Goal: Task Accomplishment & Management: Use online tool/utility

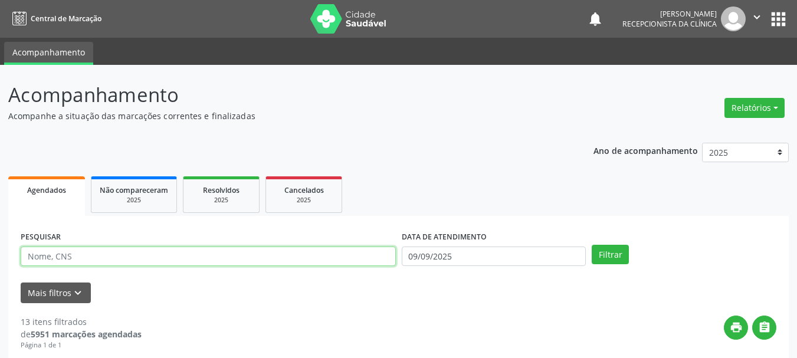
drag, startPoint x: 137, startPoint y: 270, endPoint x: 0, endPoint y: 240, distance: 140.0
click at [114, 258] on input "text" at bounding box center [208, 257] width 375 height 20
type input "jemima"
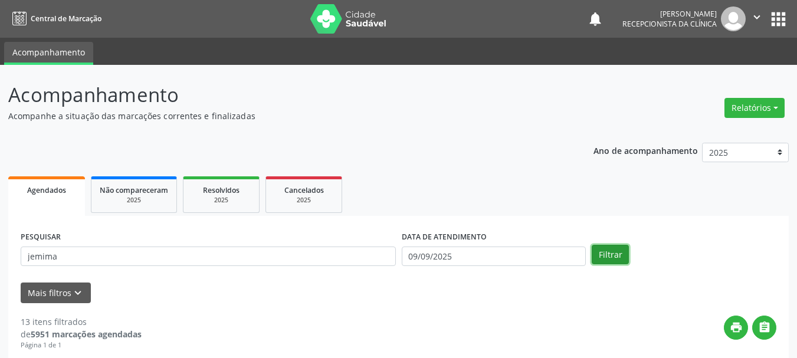
click at [603, 257] on button "Filtrar" at bounding box center [610, 255] width 37 height 20
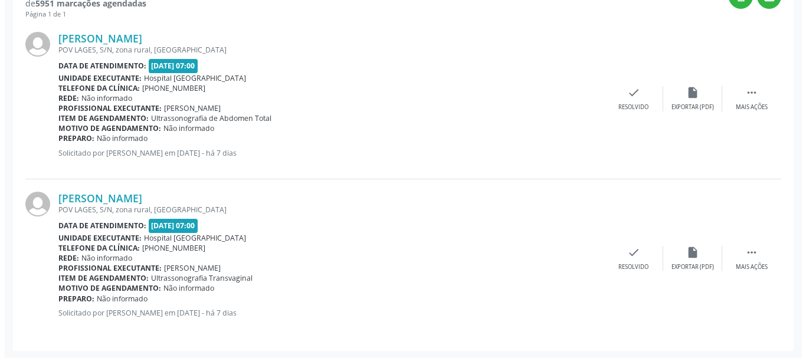
scroll to position [332, 0]
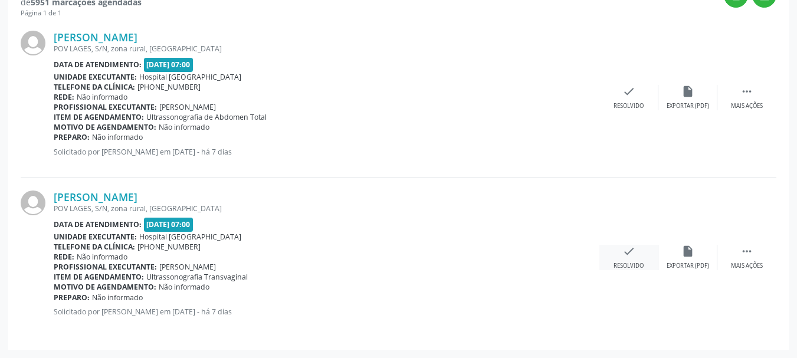
click at [621, 257] on div "check Resolvido" at bounding box center [628, 257] width 59 height 25
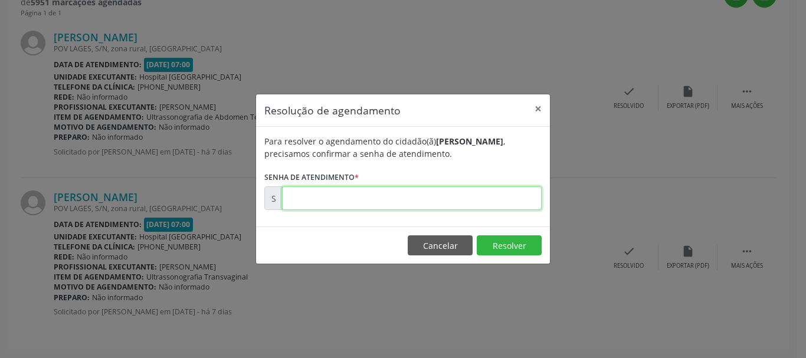
click at [434, 204] on input "text" at bounding box center [412, 198] width 260 height 24
type input "0"
type input "00017901"
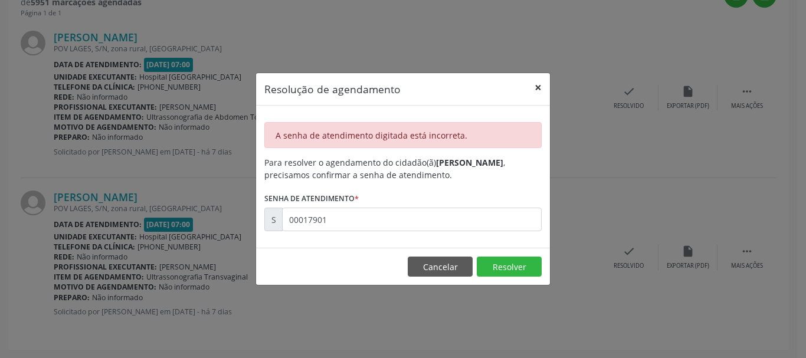
click at [534, 83] on button "×" at bounding box center [538, 87] width 24 height 29
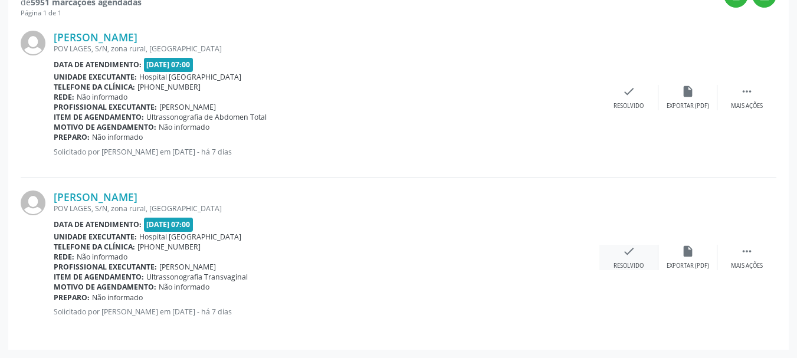
click at [625, 251] on icon "check" at bounding box center [628, 251] width 13 height 13
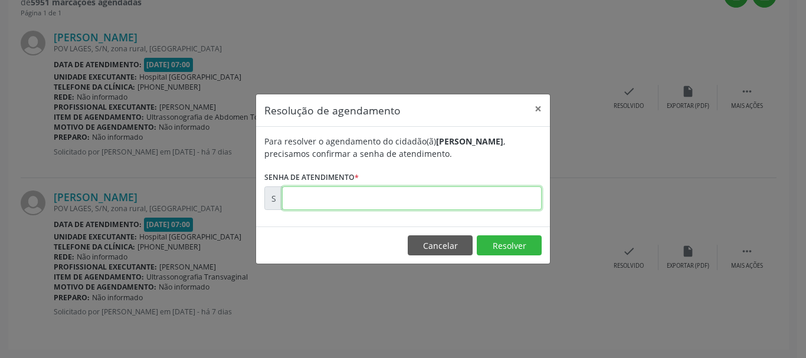
click at [394, 206] on input "text" at bounding box center [412, 198] width 260 height 24
type input "00174901"
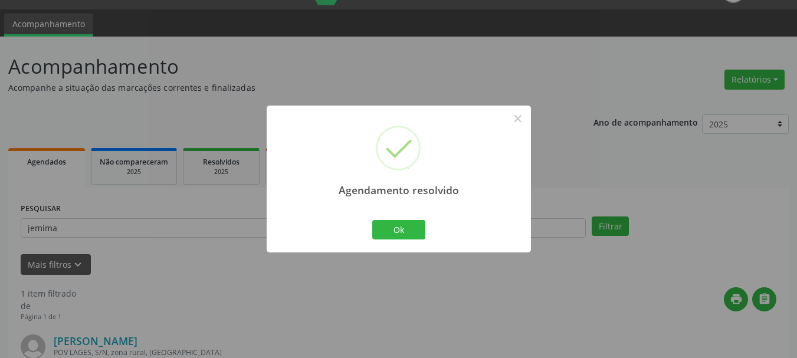
scroll to position [172, 0]
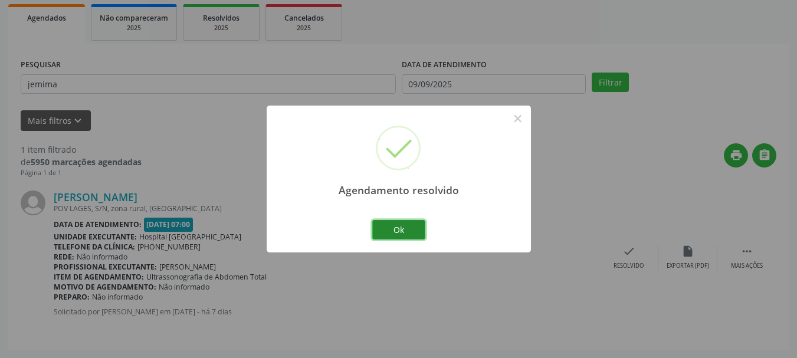
click at [402, 231] on button "Ok" at bounding box center [398, 230] width 53 height 20
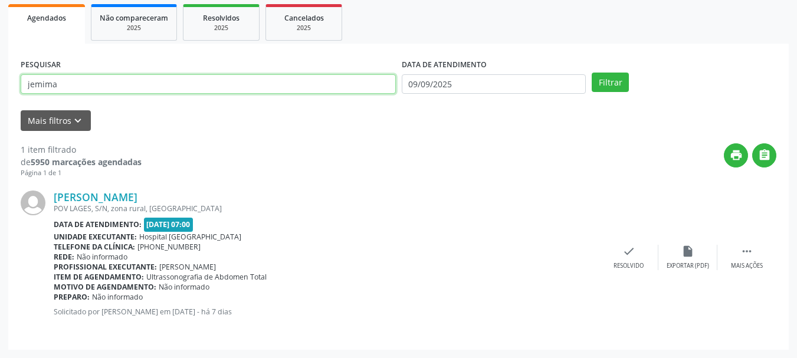
drag, startPoint x: 68, startPoint y: 85, endPoint x: 2, endPoint y: 126, distance: 77.6
click at [0, 96] on div "Acompanhamento Acompanhe a situação das marcações correntes e finalizadas Relat…" at bounding box center [398, 125] width 797 height 465
type input "IRAILDE"
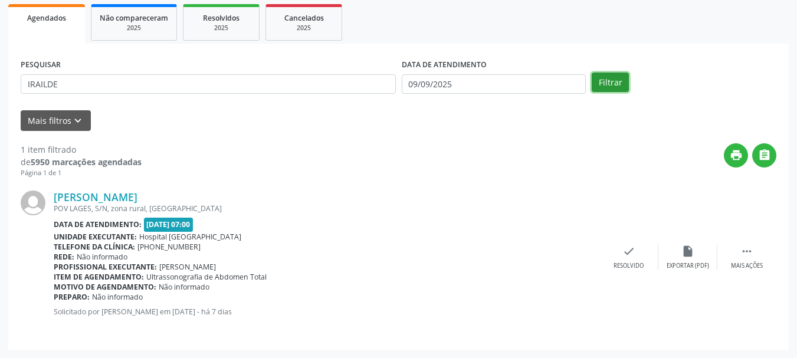
click at [598, 78] on button "Filtrar" at bounding box center [610, 83] width 37 height 20
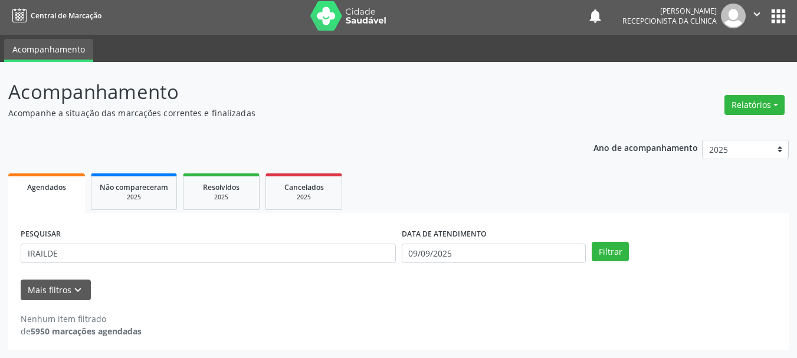
scroll to position [3, 0]
click at [616, 251] on button "Filtrar" at bounding box center [610, 252] width 37 height 20
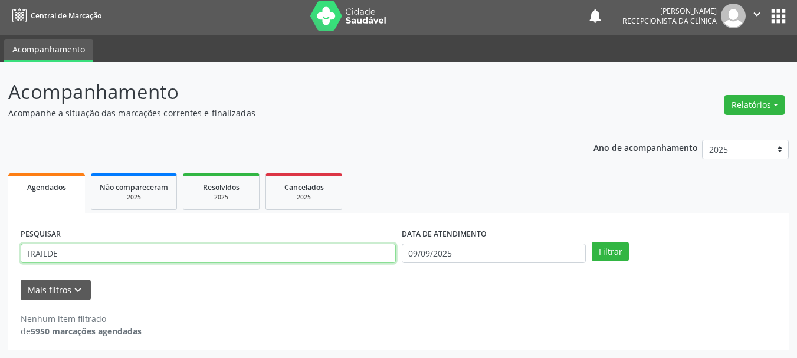
drag, startPoint x: 103, startPoint y: 252, endPoint x: 55, endPoint y: 255, distance: 47.3
click at [9, 255] on div "PESQUISAR IRAILDE DATA DE ATENDIMENTO [DATE] Filtrar UNIDADE DE REFERÊNCIA Sele…" at bounding box center [398, 281] width 780 height 137
type input "IRAILDE"
click at [592, 242] on button "Filtrar" at bounding box center [610, 252] width 37 height 20
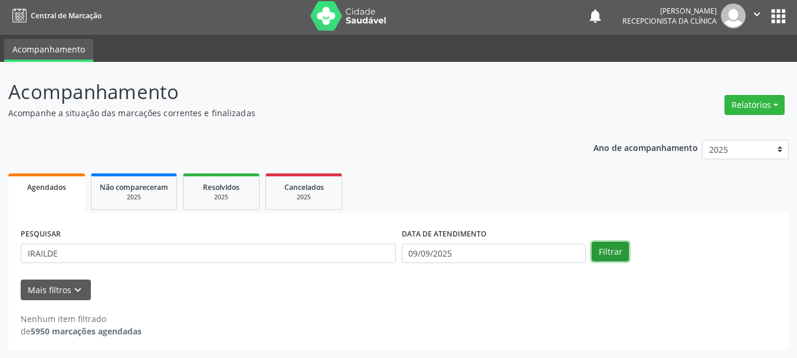
drag, startPoint x: 612, startPoint y: 252, endPoint x: 605, endPoint y: 254, distance: 7.3
click at [613, 254] on button "Filtrar" at bounding box center [610, 252] width 37 height 20
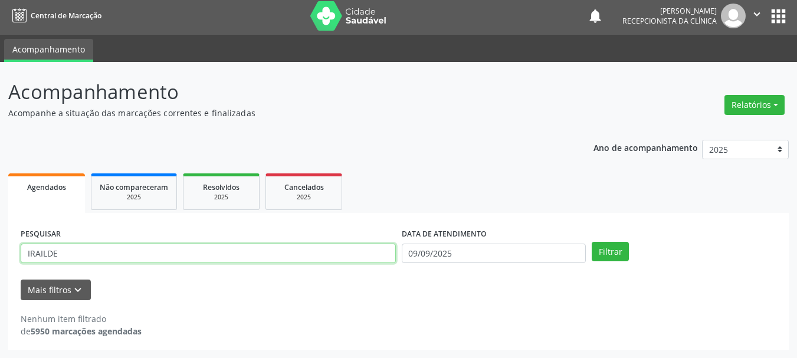
drag, startPoint x: 2, startPoint y: 277, endPoint x: 0, endPoint y: 310, distance: 32.5
click at [4, 21] on div "Central de Marcação notifications [PERSON_NAME] Recepcionista da clínica  Conf…" at bounding box center [398, 176] width 797 height 358
type input "706809276614520"
click at [592, 242] on button "Filtrar" at bounding box center [610, 252] width 37 height 20
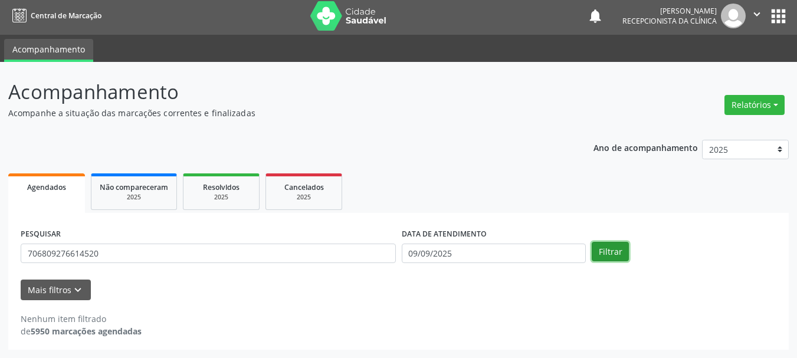
click at [602, 252] on button "Filtrar" at bounding box center [610, 252] width 37 height 20
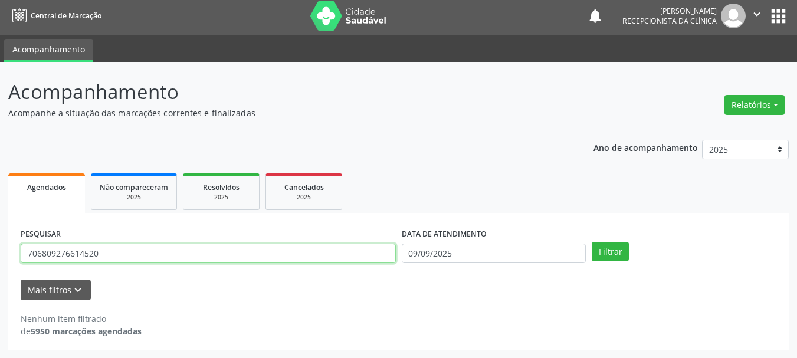
drag, startPoint x: 118, startPoint y: 252, endPoint x: 2, endPoint y: 264, distance: 116.7
click at [0, 264] on div "Acompanhamento Acompanhe a situação das marcações correntes e finalizadas Relat…" at bounding box center [398, 210] width 797 height 296
drag, startPoint x: 140, startPoint y: 245, endPoint x: 0, endPoint y: 274, distance: 142.6
click at [0, 274] on div "Acompanhamento Acompanhe a situação das marcações correntes e finalizadas Relat…" at bounding box center [398, 210] width 797 height 296
type input "VALDIRENE FERRE"
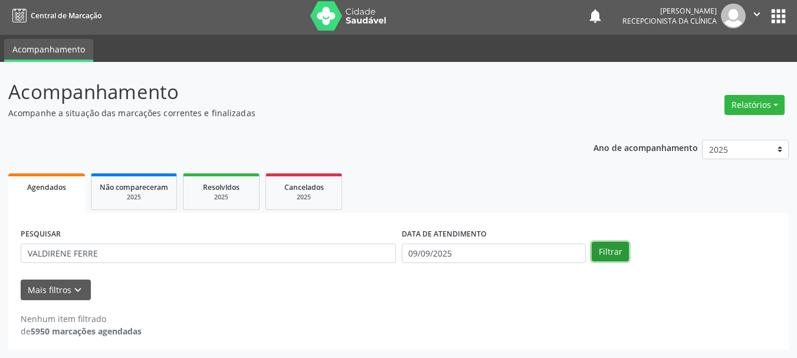
drag, startPoint x: 608, startPoint y: 249, endPoint x: 601, endPoint y: 260, distance: 12.8
click at [608, 251] on button "Filtrar" at bounding box center [610, 252] width 37 height 20
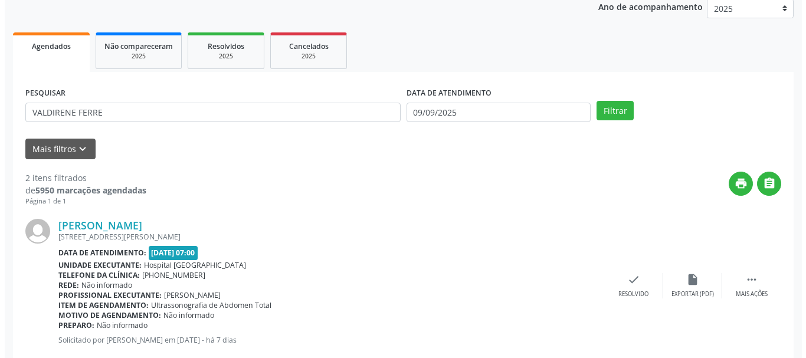
scroll to position [332, 0]
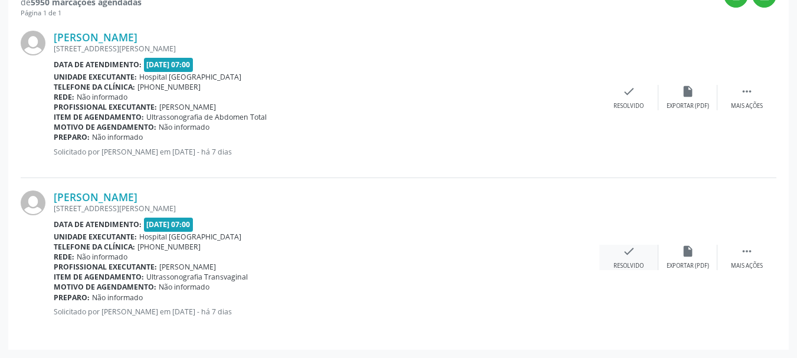
click at [631, 252] on icon "check" at bounding box center [628, 251] width 13 height 13
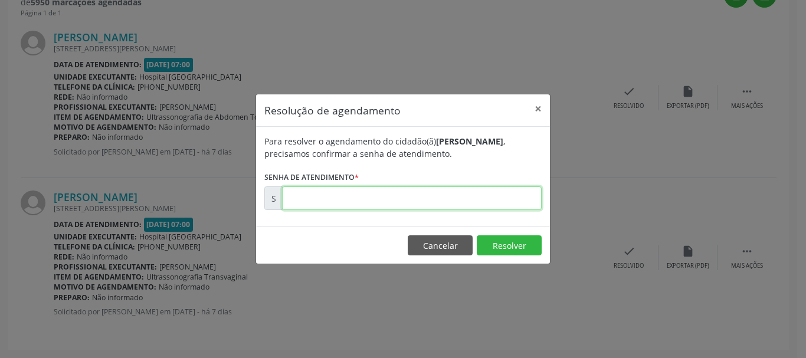
click at [441, 200] on input "text" at bounding box center [412, 198] width 260 height 24
type input "00174912"
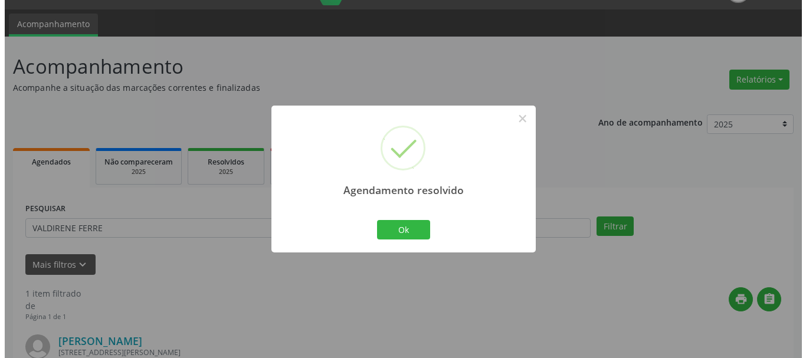
scroll to position [172, 0]
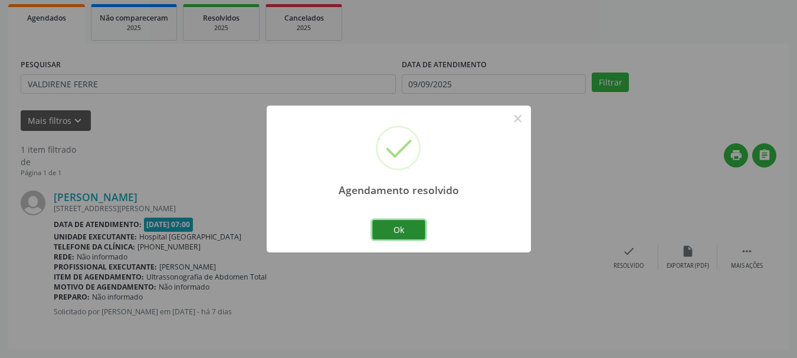
click at [379, 230] on button "Ok" at bounding box center [398, 230] width 53 height 20
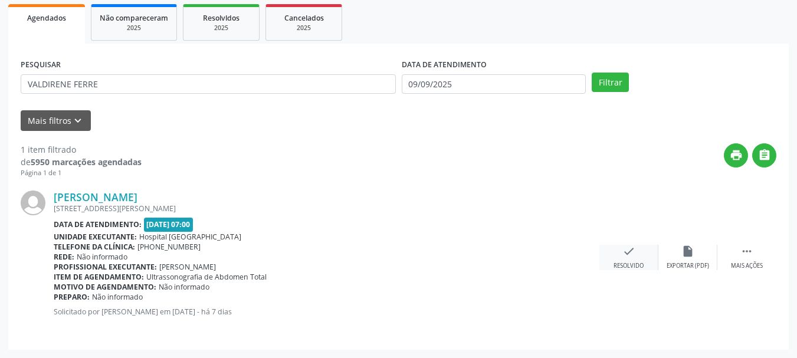
click at [639, 252] on div "check Resolvido" at bounding box center [628, 257] width 59 height 25
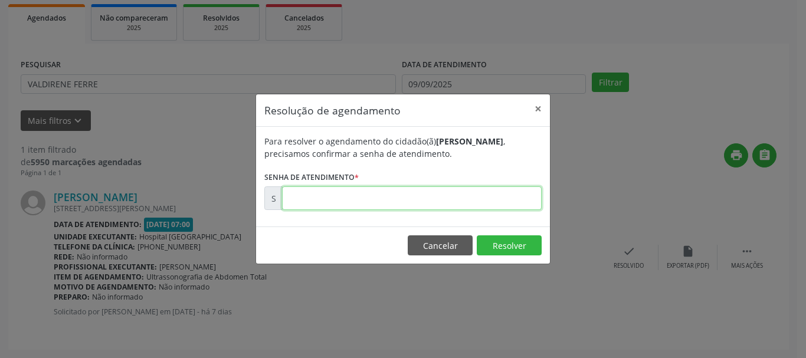
click at [352, 198] on input "text" at bounding box center [412, 198] width 260 height 24
type input "00174911"
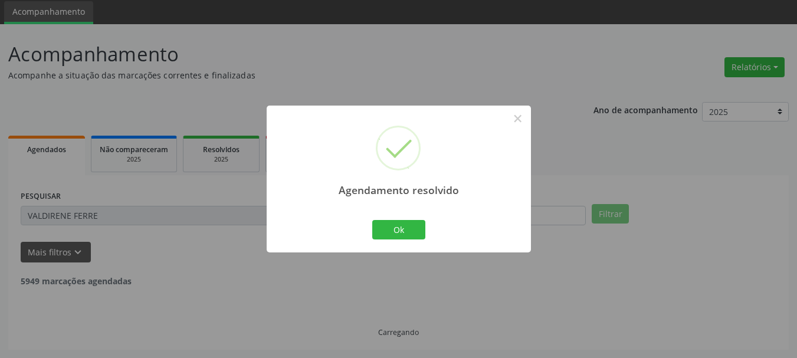
scroll to position [3, 0]
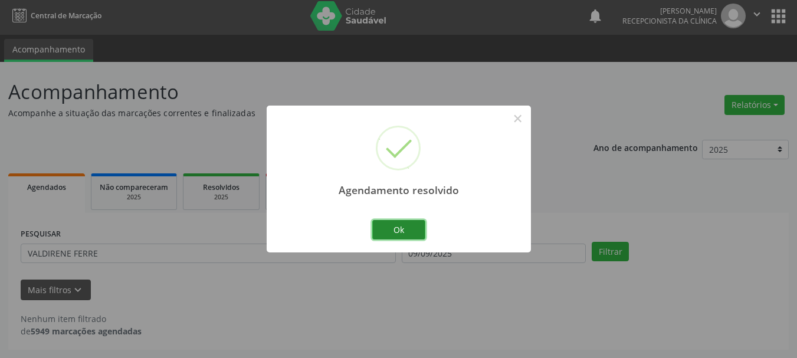
click at [393, 229] on button "Ok" at bounding box center [398, 230] width 53 height 20
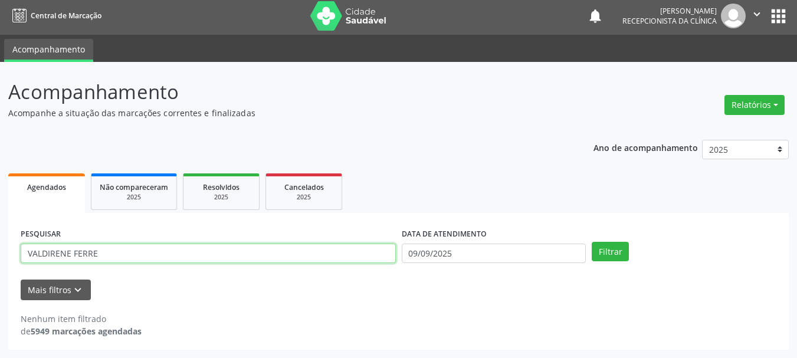
drag, startPoint x: 60, startPoint y: 260, endPoint x: 0, endPoint y: 271, distance: 61.2
click at [0, 271] on div "Acompanhamento Acompanhe a situação das marcações correntes e finalizadas Relat…" at bounding box center [398, 210] width 797 height 296
type input "DUCICLEIDE"
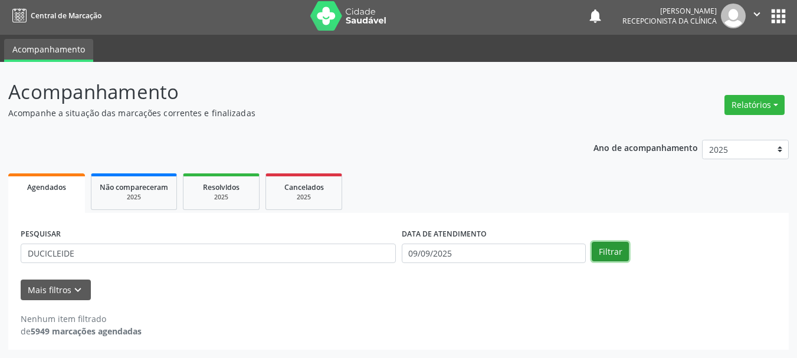
click at [625, 252] on button "Filtrar" at bounding box center [610, 252] width 37 height 20
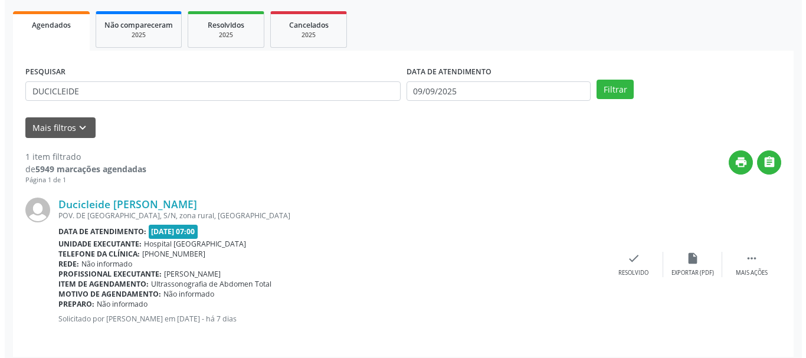
scroll to position [172, 0]
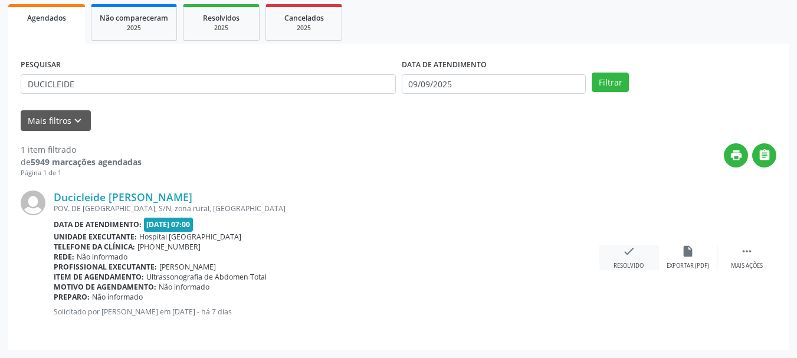
click at [635, 257] on div "check Resolvido" at bounding box center [628, 257] width 59 height 25
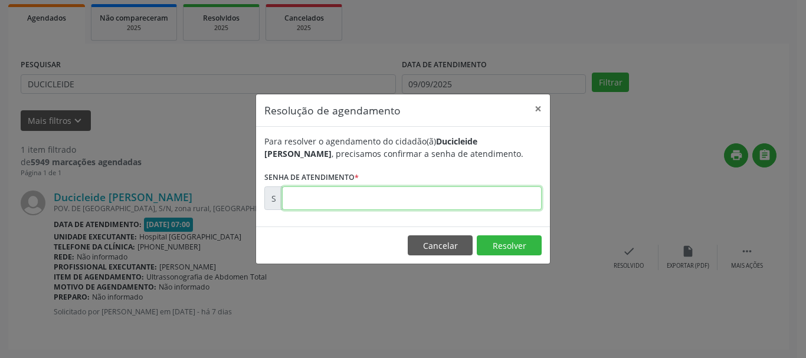
click at [370, 197] on input "text" at bounding box center [412, 198] width 260 height 24
type input "00174913"
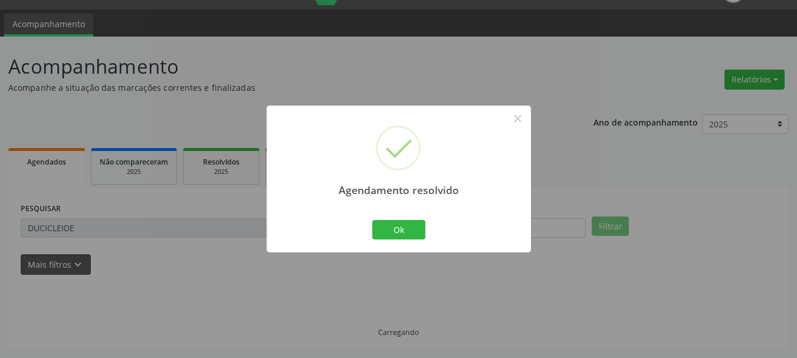
scroll to position [3, 0]
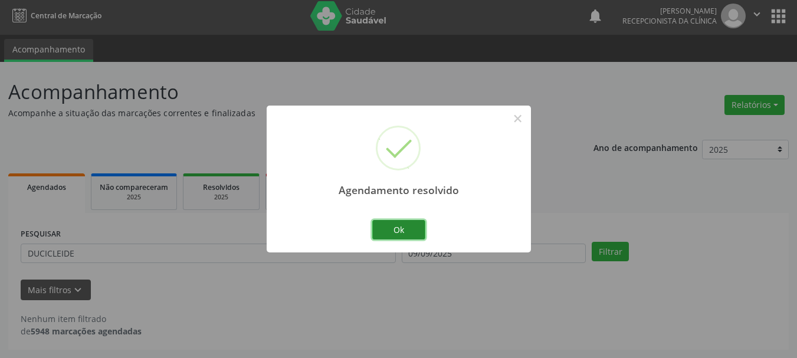
click at [392, 229] on button "Ok" at bounding box center [398, 230] width 53 height 20
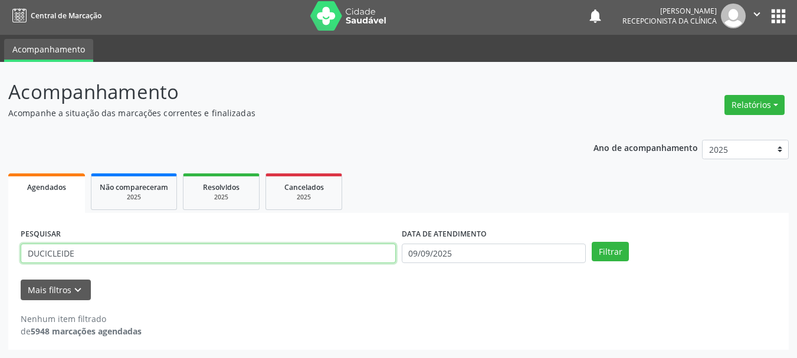
drag, startPoint x: 106, startPoint y: 248, endPoint x: 1, endPoint y: 260, distance: 105.7
click at [1, 260] on div "Acompanhamento Acompanhe a situação das marcações correntes e finalizadas Relat…" at bounding box center [398, 210] width 797 height 296
type input "RAIMUNDO"
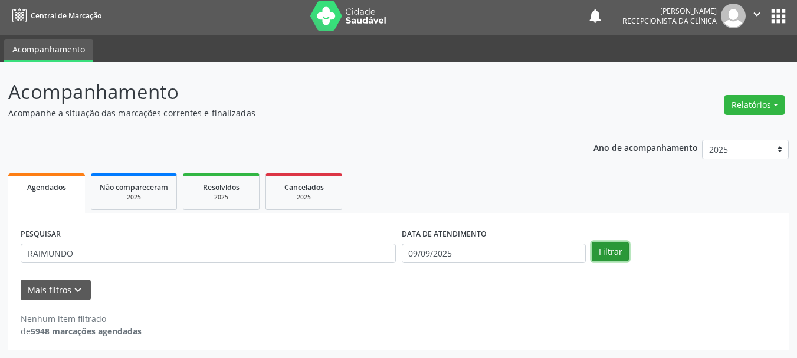
click at [615, 249] on button "Filtrar" at bounding box center [610, 252] width 37 height 20
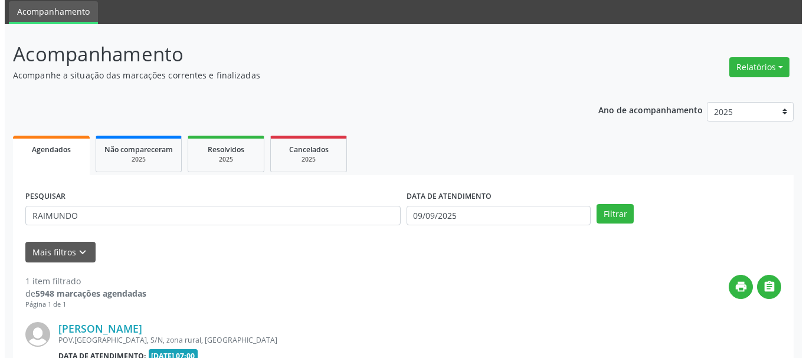
scroll to position [172, 0]
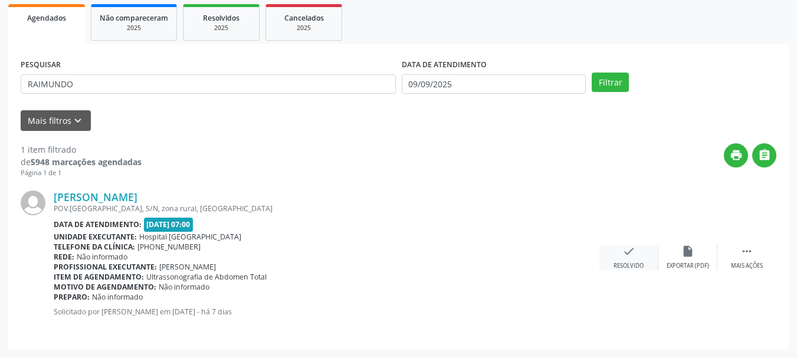
click at [625, 252] on icon "check" at bounding box center [628, 251] width 13 height 13
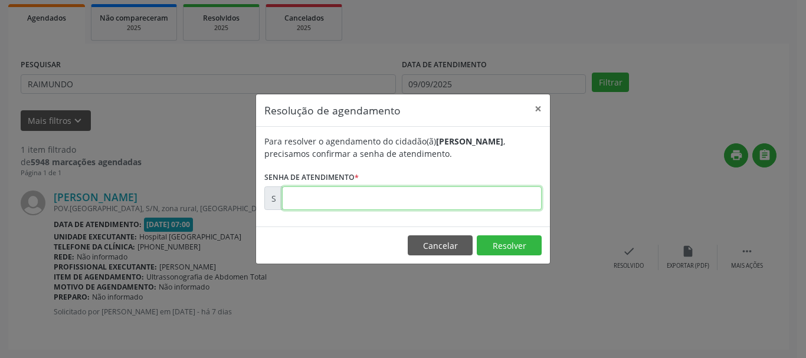
click at [429, 205] on input "text" at bounding box center [412, 198] width 260 height 24
type input "00174902"
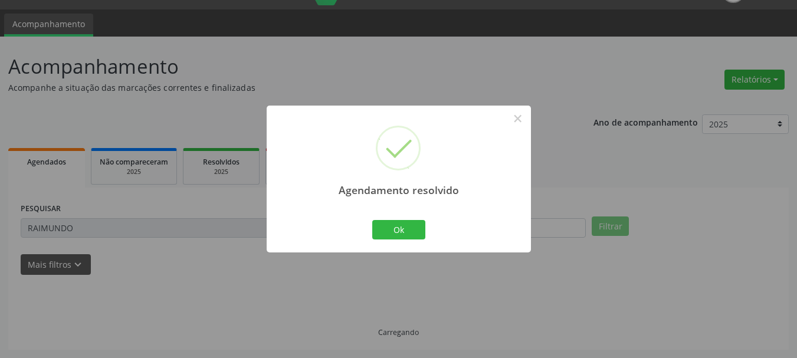
scroll to position [3, 0]
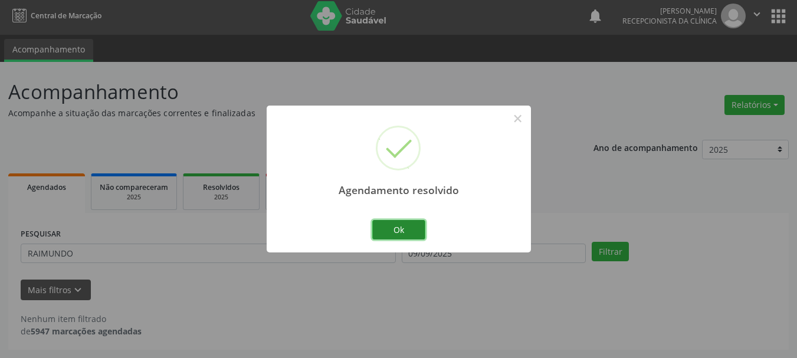
drag, startPoint x: 395, startPoint y: 227, endPoint x: 470, endPoint y: 225, distance: 74.4
click at [397, 227] on button "Ok" at bounding box center [398, 230] width 53 height 20
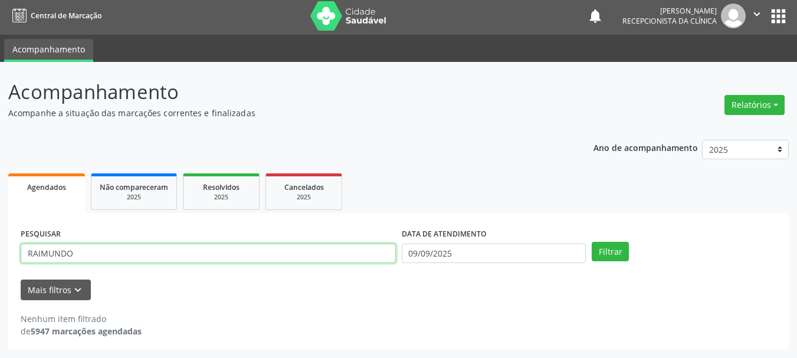
drag, startPoint x: 105, startPoint y: 251, endPoint x: 23, endPoint y: 257, distance: 82.2
click at [11, 255] on div "PESQUISAR RAIMUNDO DATA DE ATENDIMENTO [DATE] Filtrar UNIDADE DE REFERÊNCIA Sel…" at bounding box center [398, 281] width 780 height 137
type input "MARLUCIA D"
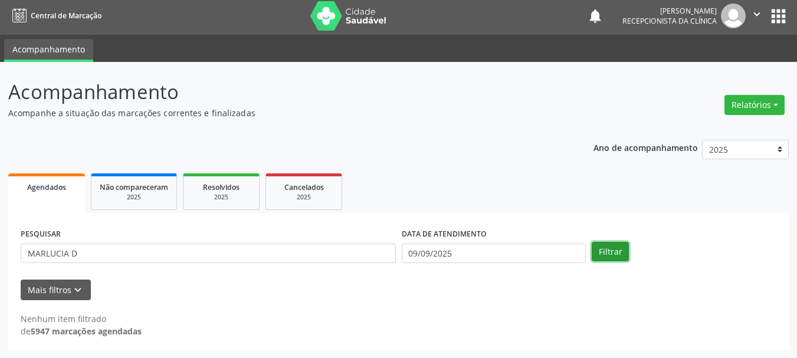
drag, startPoint x: 624, startPoint y: 250, endPoint x: 320, endPoint y: 252, distance: 303.8
click at [623, 250] on button "Filtrar" at bounding box center [610, 252] width 37 height 20
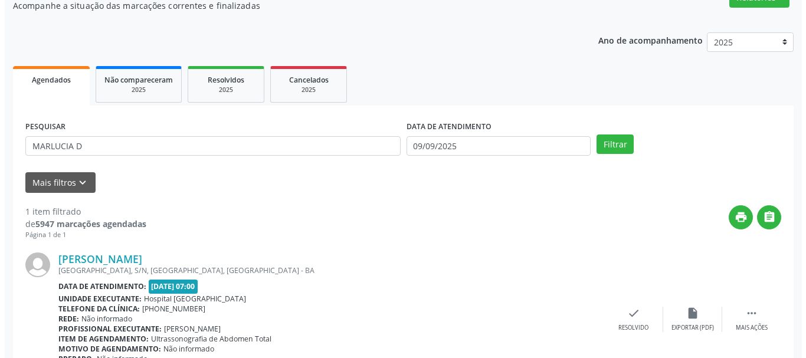
scroll to position [172, 0]
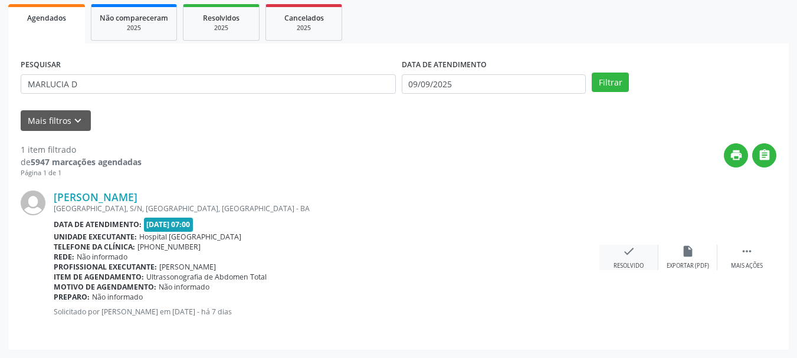
click at [626, 255] on icon "check" at bounding box center [628, 251] width 13 height 13
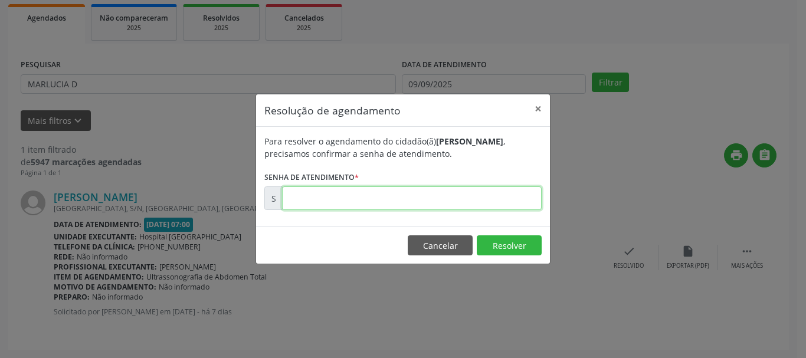
click at [411, 201] on input "text" at bounding box center [412, 198] width 260 height 24
type input "00174915"
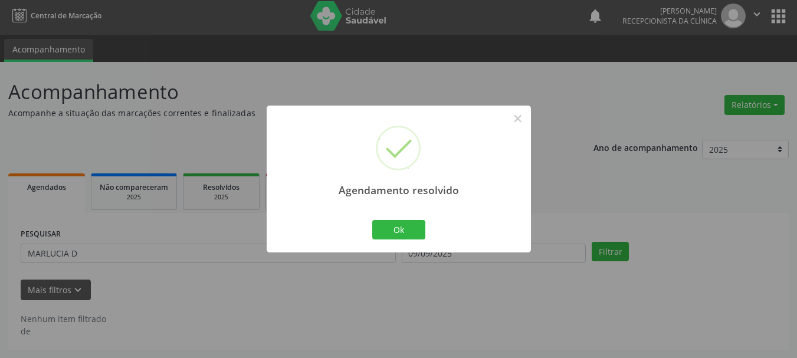
scroll to position [3, 0]
click at [396, 227] on button "Ok" at bounding box center [398, 230] width 53 height 20
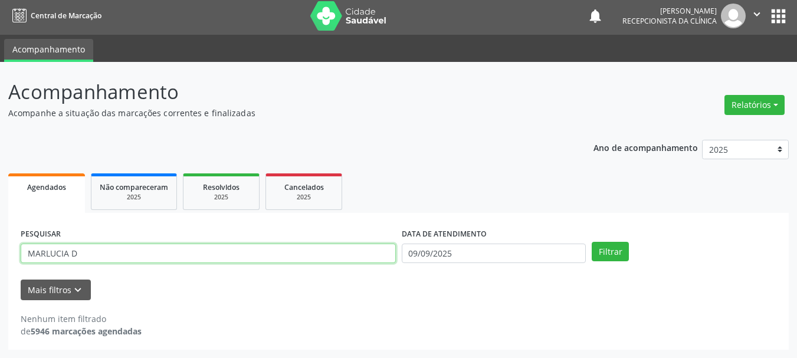
drag, startPoint x: 142, startPoint y: 256, endPoint x: 0, endPoint y: 269, distance: 142.2
click at [0, 269] on div "Acompanhamento Acompanhe a situação das marcações correntes e finalizadas Relat…" at bounding box center [398, 210] width 797 height 296
type input "VALDENICE ANA"
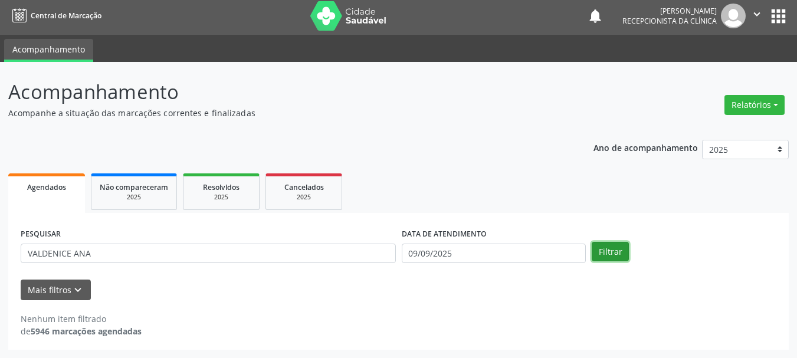
click at [614, 252] on button "Filtrar" at bounding box center [610, 252] width 37 height 20
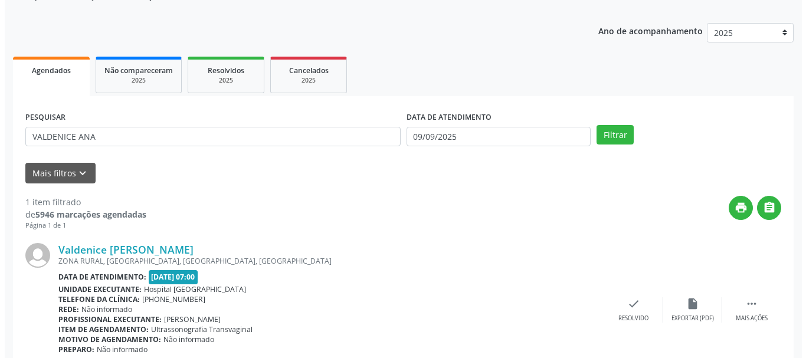
scroll to position [172, 0]
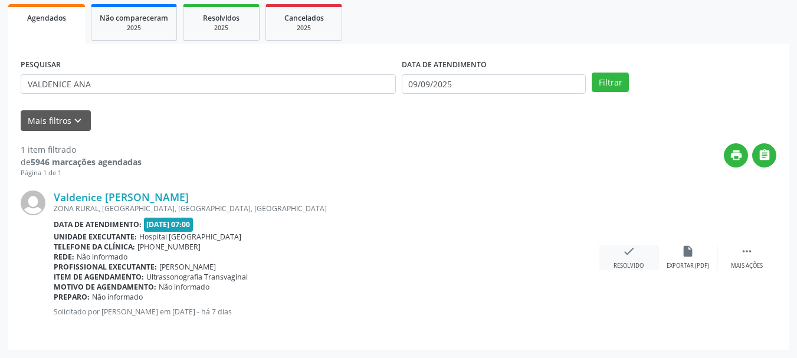
click at [630, 263] on div "Resolvido" at bounding box center [628, 266] width 30 height 8
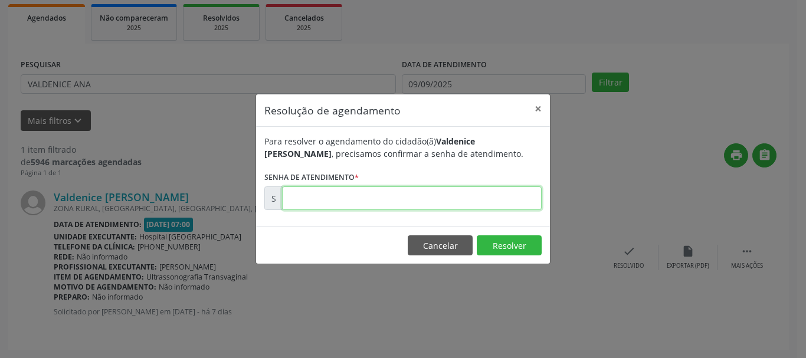
click at [355, 208] on input "text" at bounding box center [412, 198] width 260 height 24
type input "00174909"
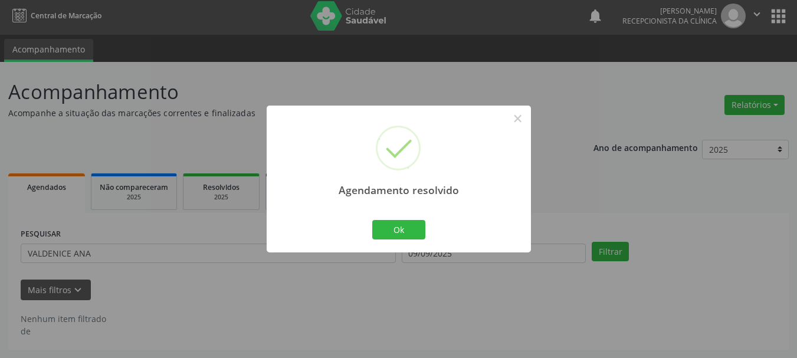
scroll to position [3, 0]
click at [386, 234] on button "Ok" at bounding box center [398, 230] width 53 height 20
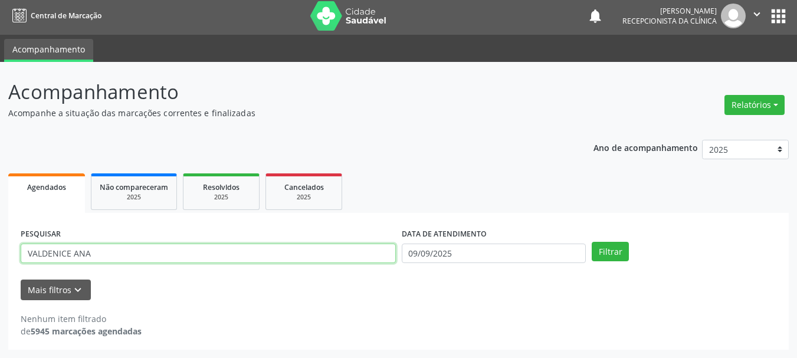
drag, startPoint x: 163, startPoint y: 247, endPoint x: 0, endPoint y: 260, distance: 163.3
click at [0, 260] on div "Acompanhamento Acompanhe a situação das marcações correntes e finalizadas Relat…" at bounding box center [398, 210] width 797 height 296
type input "CLEUNILDE DA S"
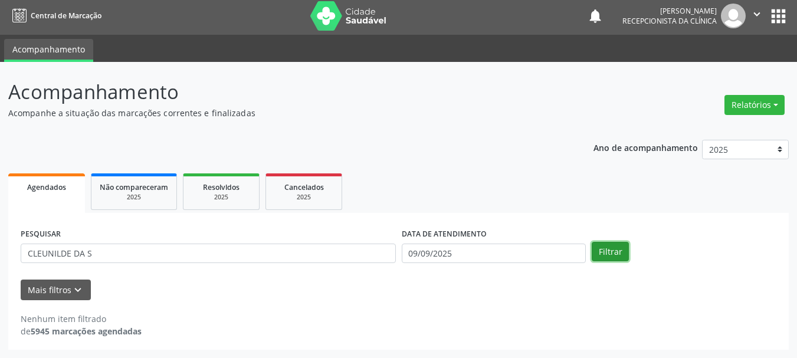
click at [592, 245] on button "Filtrar" at bounding box center [610, 252] width 37 height 20
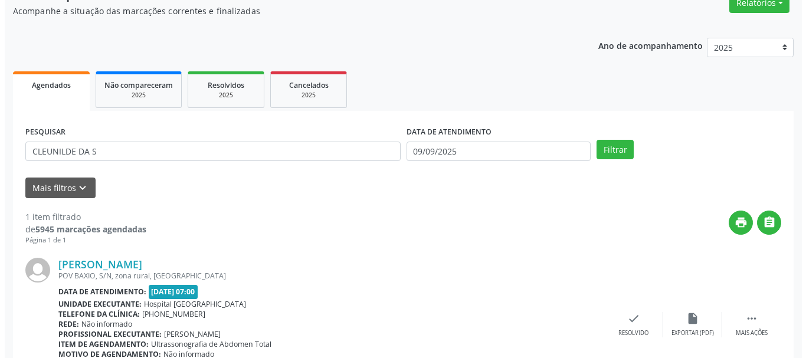
scroll to position [172, 0]
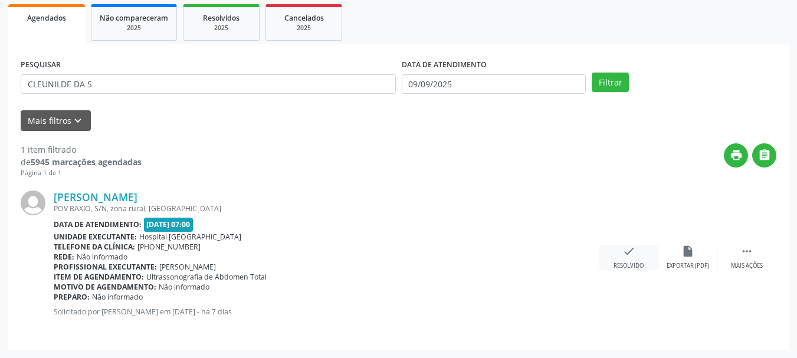
click at [636, 253] on div "check Resolvido" at bounding box center [628, 257] width 59 height 25
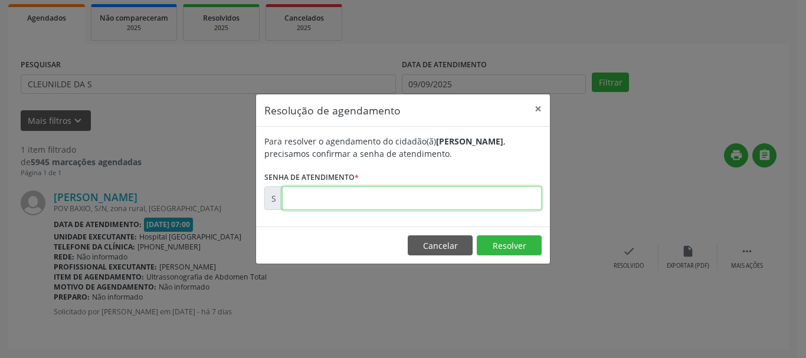
click at [413, 195] on input "text" at bounding box center [412, 198] width 260 height 24
type input "00174903"
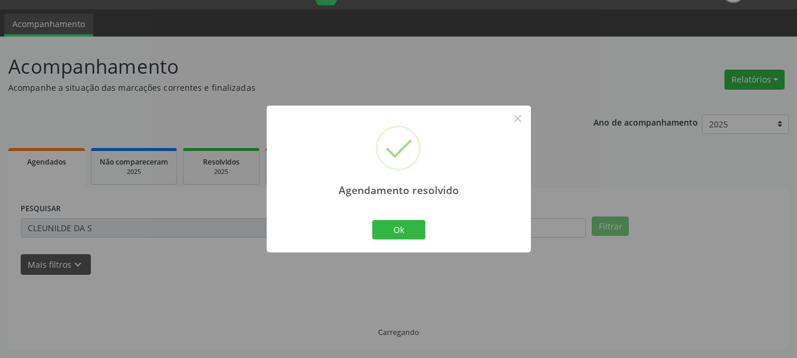
scroll to position [3, 0]
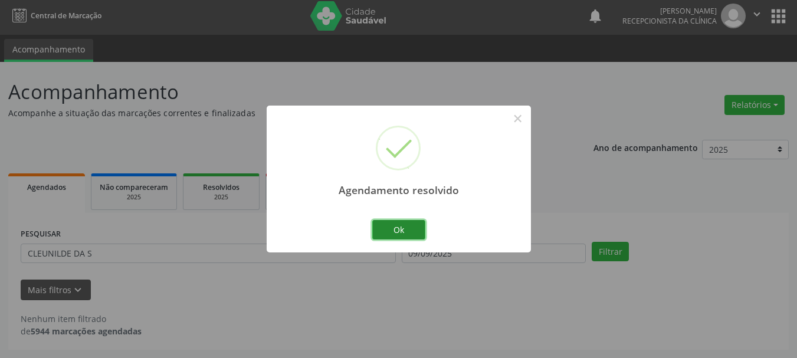
drag, startPoint x: 396, startPoint y: 229, endPoint x: 405, endPoint y: 232, distance: 9.3
click at [397, 229] on button "Ok" at bounding box center [398, 230] width 53 height 20
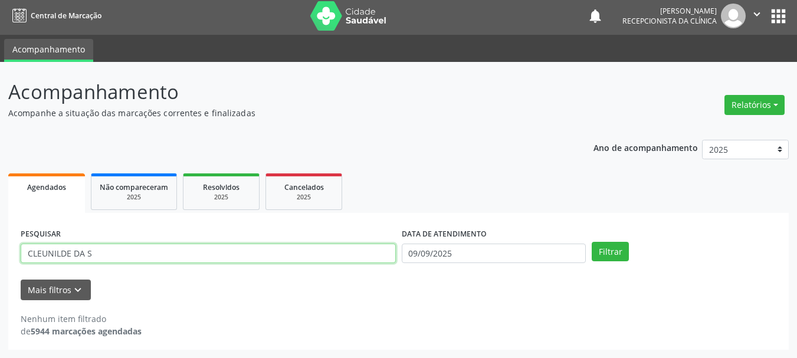
drag, startPoint x: 136, startPoint y: 254, endPoint x: 0, endPoint y: 244, distance: 136.6
click at [0, 244] on div "Acompanhamento Acompanhe a situação das marcações correntes e finalizadas Relat…" at bounding box center [398, 210] width 797 height 296
type input "JEMIMA"
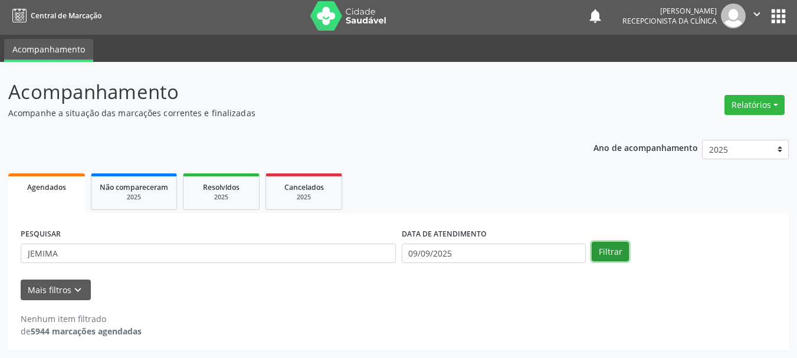
drag, startPoint x: 603, startPoint y: 244, endPoint x: 370, endPoint y: 261, distance: 233.6
click at [603, 244] on button "Filtrar" at bounding box center [610, 252] width 37 height 20
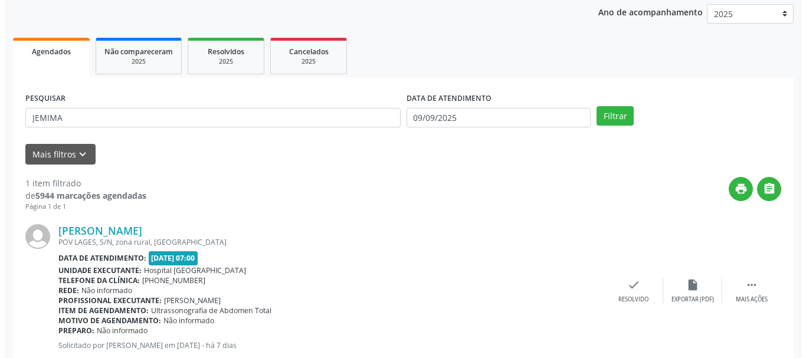
scroll to position [172, 0]
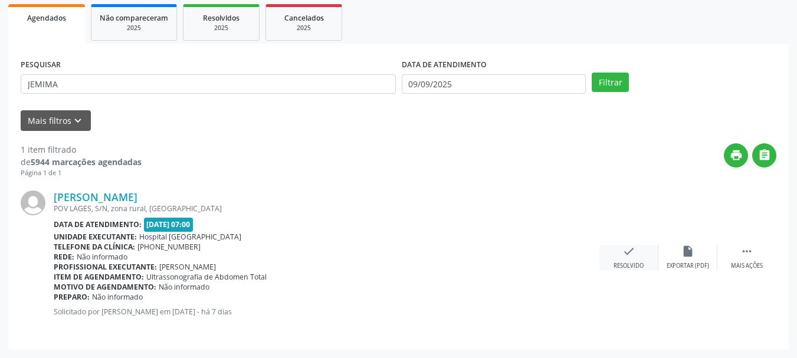
click at [625, 255] on icon "check" at bounding box center [628, 251] width 13 height 13
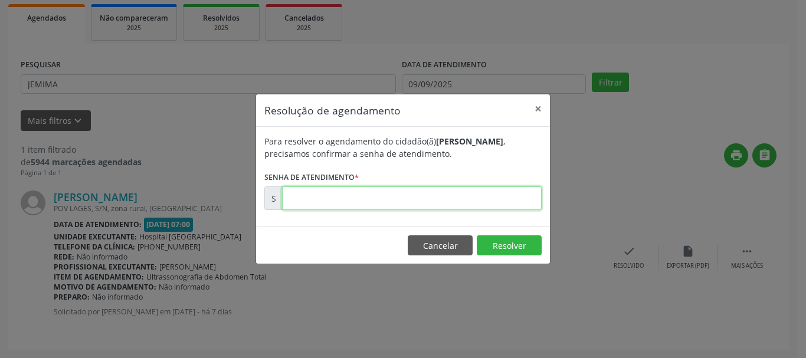
click at [382, 199] on input "text" at bounding box center [412, 198] width 260 height 24
type input "00174900"
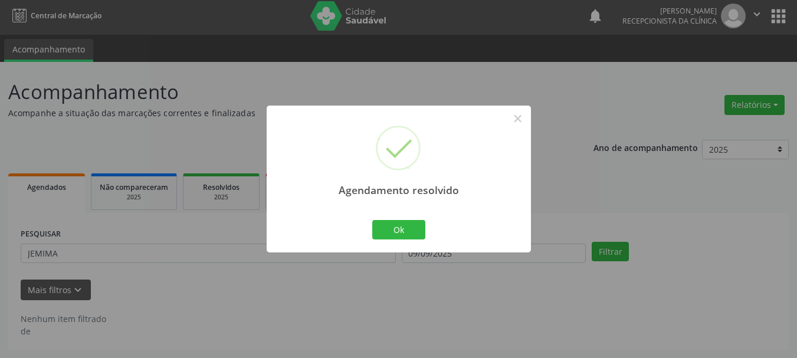
scroll to position [3, 0]
click at [378, 224] on button "Ok" at bounding box center [398, 230] width 53 height 20
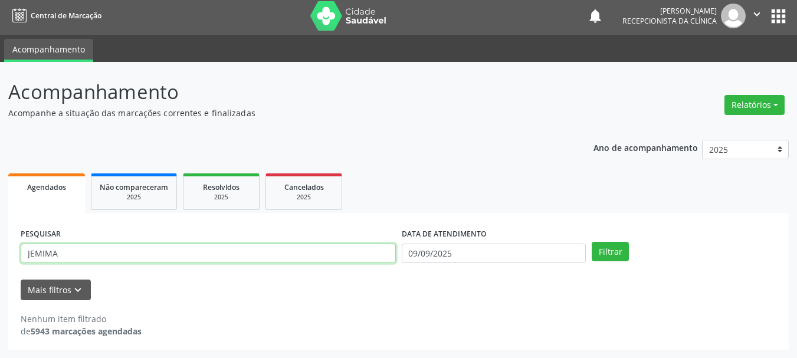
drag, startPoint x: 76, startPoint y: 251, endPoint x: 0, endPoint y: 267, distance: 77.2
click at [0, 267] on div "Acompanhamento Acompanhe a situação das marcações correntes e finalizadas Relat…" at bounding box center [398, 210] width 797 height 296
type input "[PERSON_NAME]"
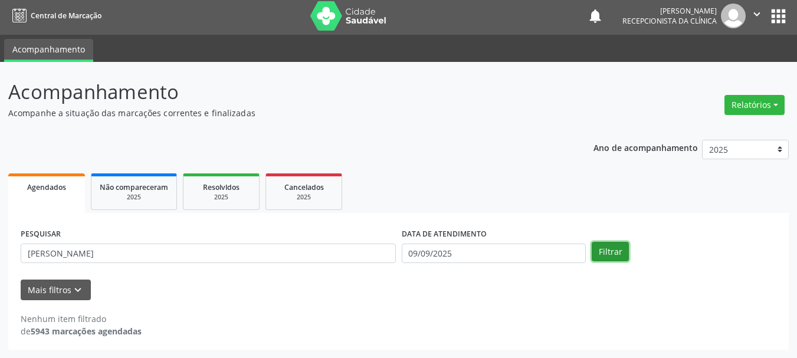
click at [611, 248] on button "Filtrar" at bounding box center [610, 252] width 37 height 20
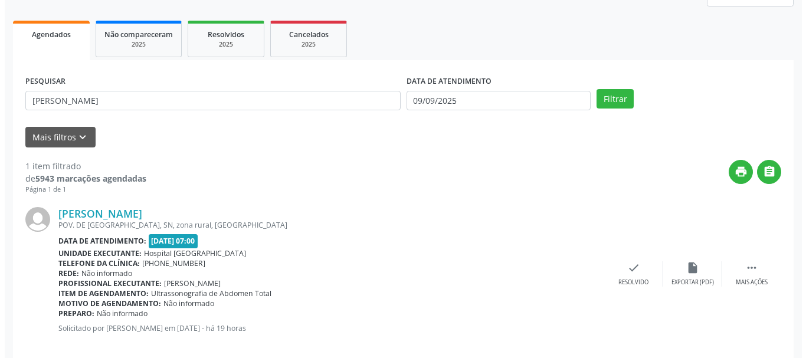
scroll to position [172, 0]
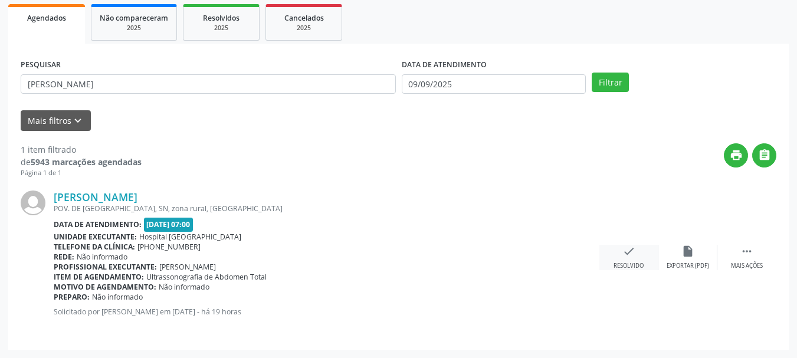
click at [633, 252] on icon "check" at bounding box center [628, 251] width 13 height 13
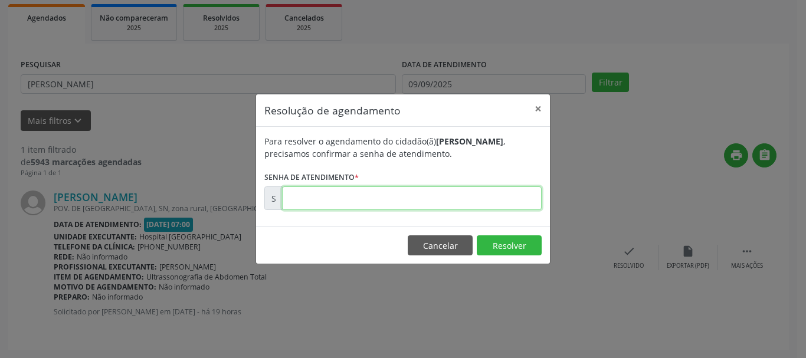
click at [398, 195] on input "text" at bounding box center [412, 198] width 260 height 24
type input "00175857"
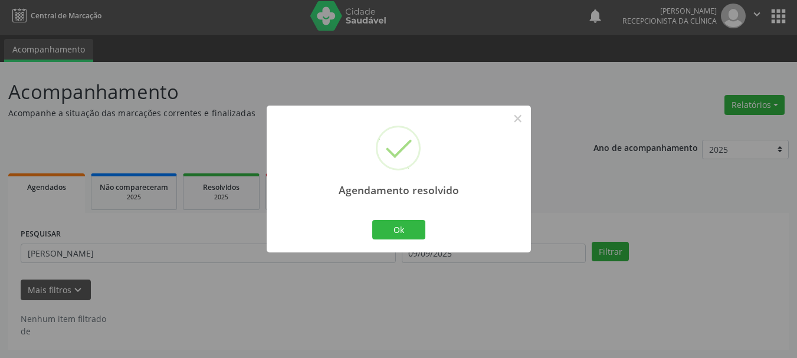
scroll to position [3, 0]
click at [414, 232] on button "Ok" at bounding box center [398, 230] width 53 height 20
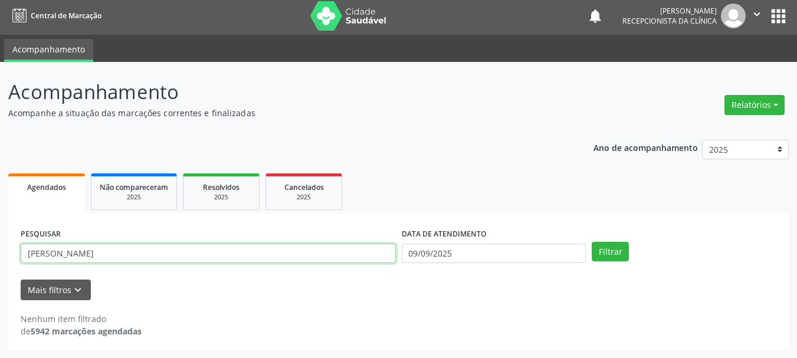
drag, startPoint x: 93, startPoint y: 255, endPoint x: 25, endPoint y: 252, distance: 67.9
click at [3, 252] on div "Acompanhamento Acompanhe a situação das marcações correntes e finalizadas Relat…" at bounding box center [398, 210] width 797 height 296
type input "JEREMIAS"
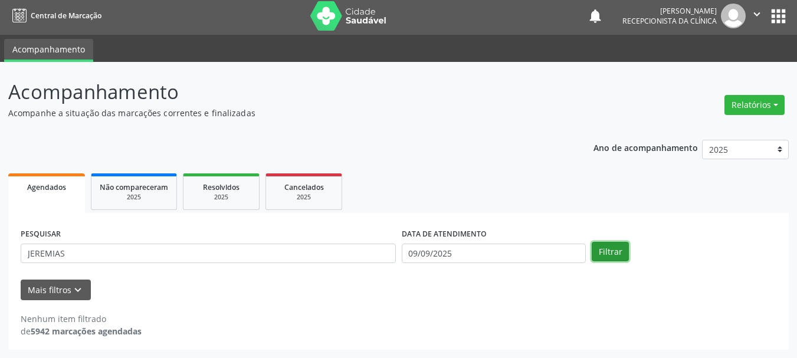
drag, startPoint x: 613, startPoint y: 251, endPoint x: 350, endPoint y: 261, distance: 263.8
click at [612, 252] on button "Filtrar" at bounding box center [610, 252] width 37 height 20
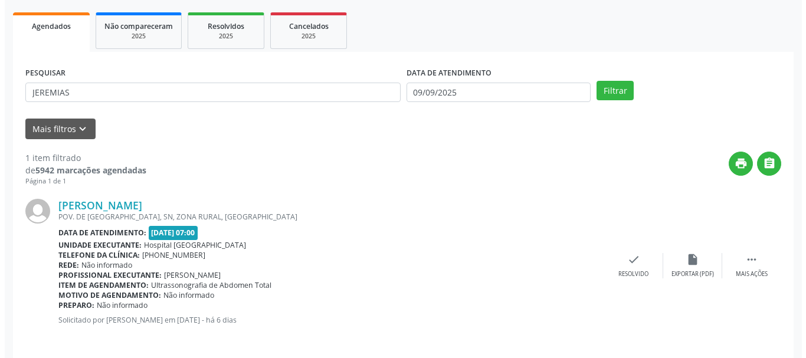
scroll to position [172, 0]
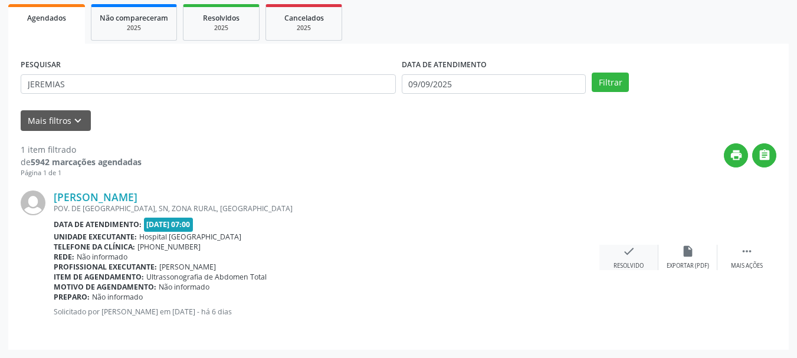
click at [624, 254] on icon "check" at bounding box center [628, 251] width 13 height 13
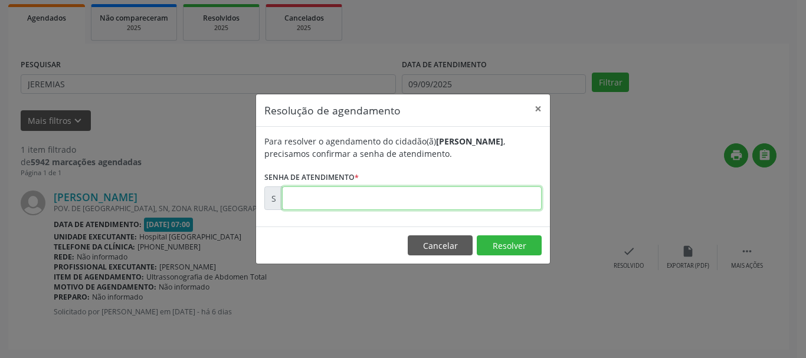
click at [417, 200] on input "text" at bounding box center [412, 198] width 260 height 24
type input "00175018"
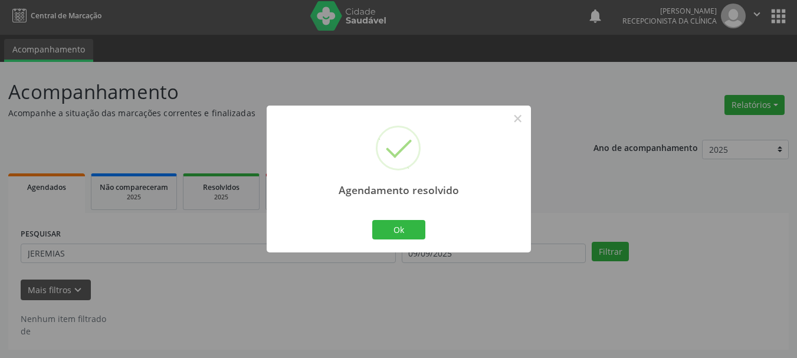
scroll to position [3, 0]
click at [382, 237] on button "Ok" at bounding box center [398, 230] width 53 height 20
